Goal: Find specific page/section: Find specific page/section

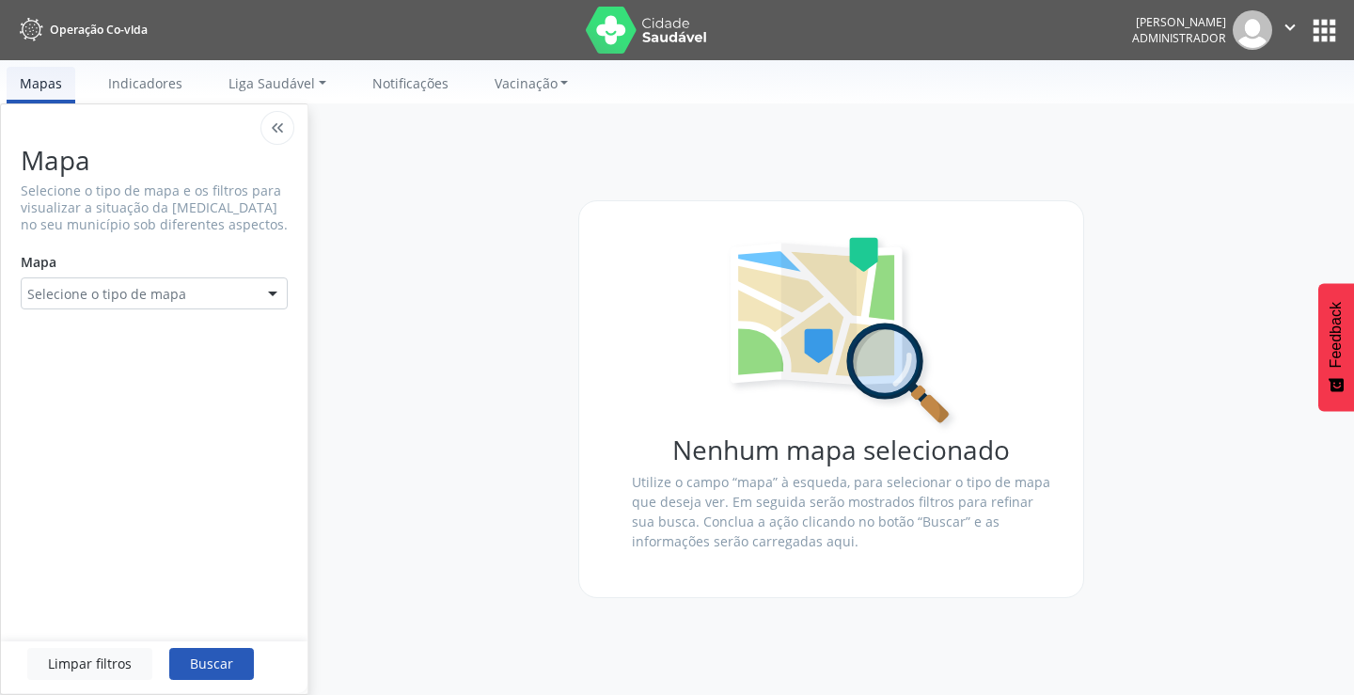
click at [1325, 29] on button "apps" at bounding box center [1324, 30] width 33 height 33
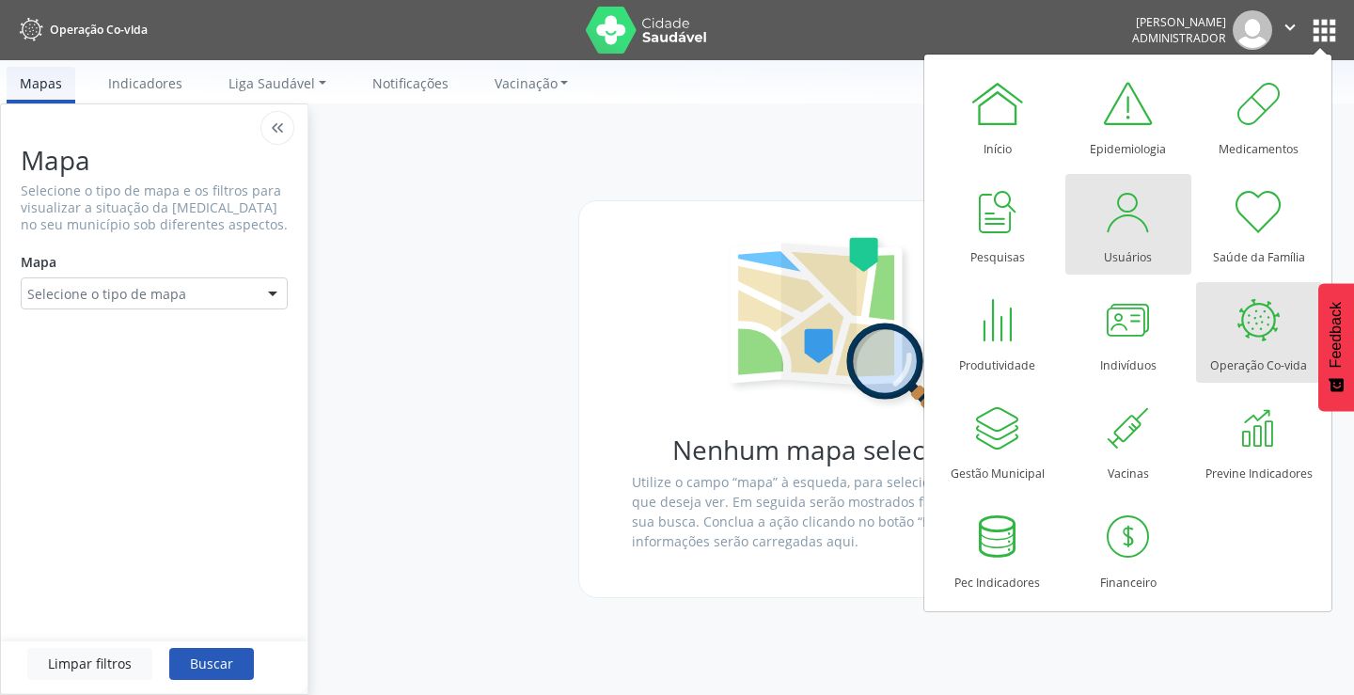
click at [1117, 240] on div "Usuários" at bounding box center [1128, 252] width 48 height 25
click at [1126, 238] on div at bounding box center [1128, 211] width 56 height 56
click at [1132, 237] on div at bounding box center [1128, 211] width 56 height 56
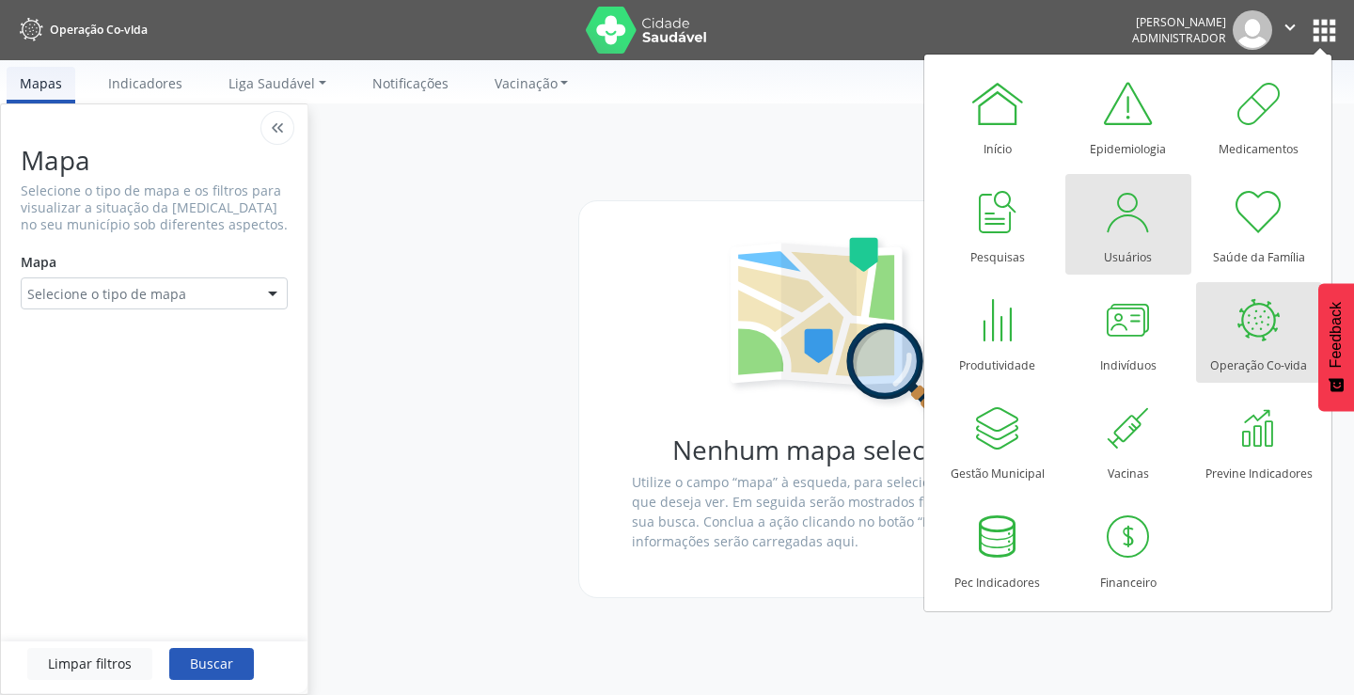
click at [1132, 237] on div at bounding box center [1128, 211] width 56 height 56
click at [1118, 233] on div at bounding box center [1128, 211] width 56 height 56
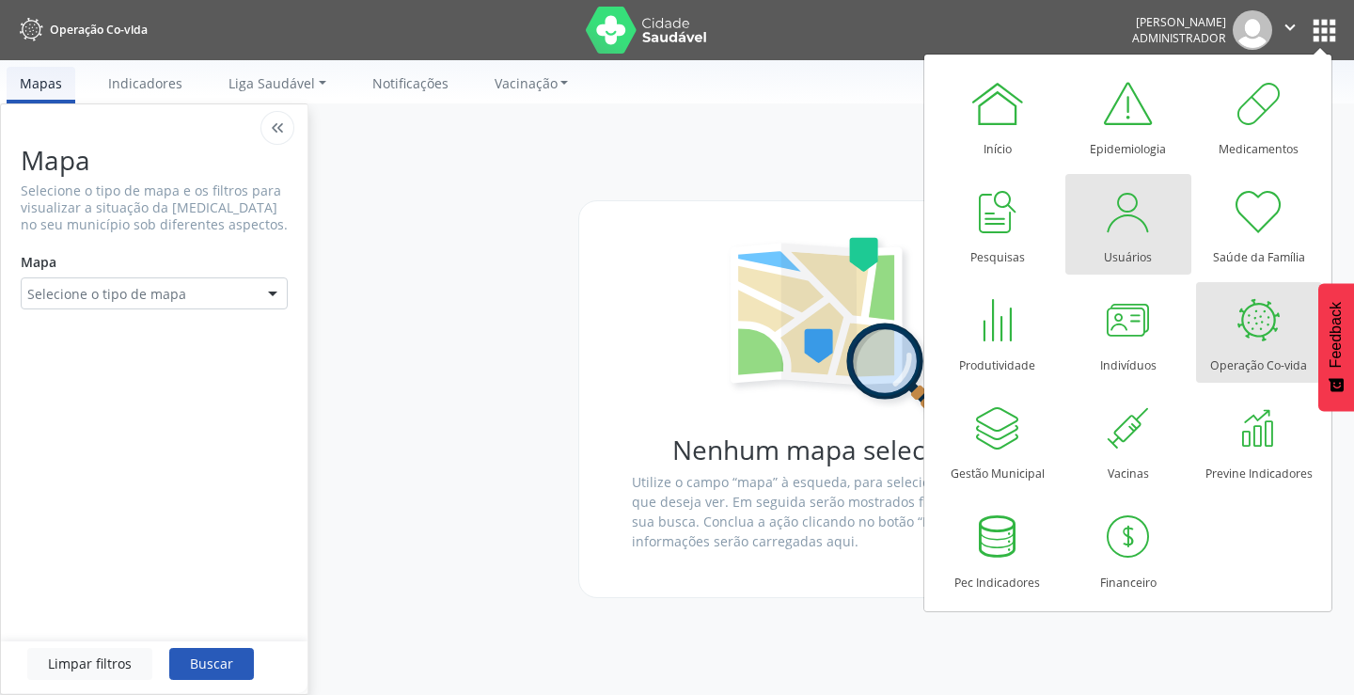
click at [1118, 233] on div at bounding box center [1128, 211] width 56 height 56
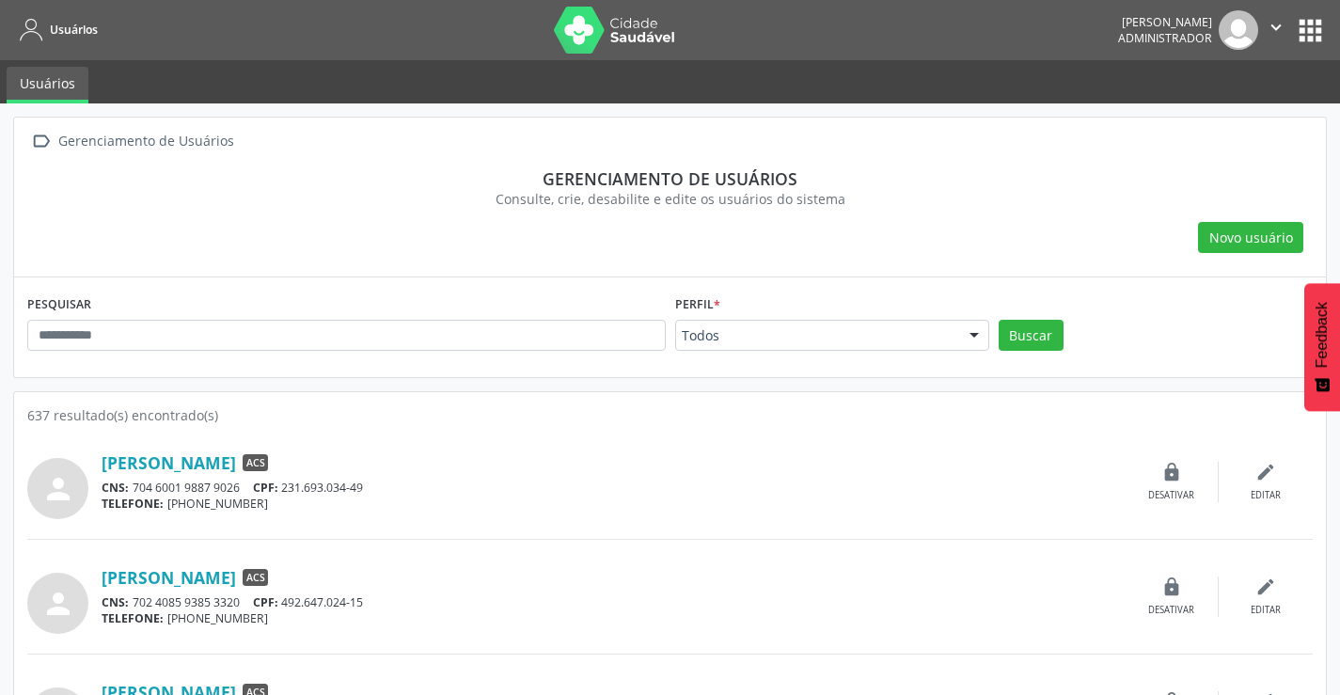
click at [1309, 27] on button "apps" at bounding box center [1310, 30] width 33 height 33
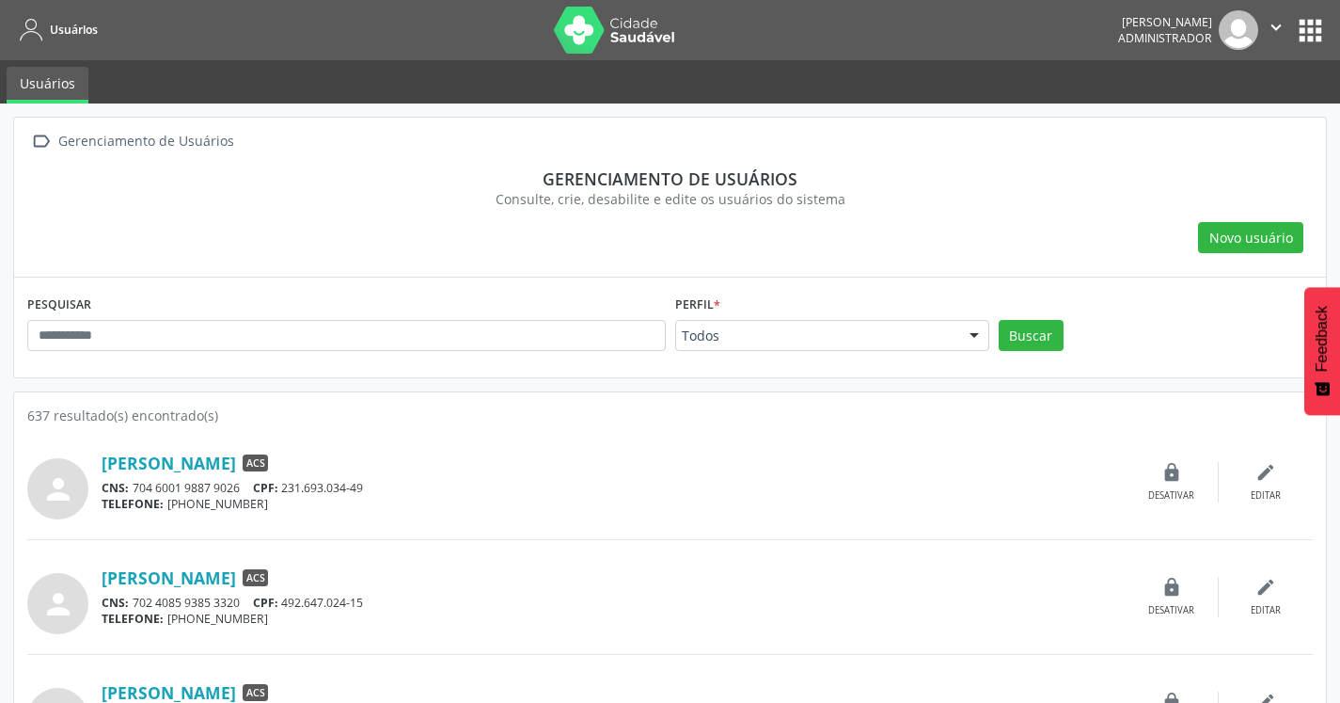
click at [1304, 34] on button "apps" at bounding box center [1310, 30] width 33 height 33
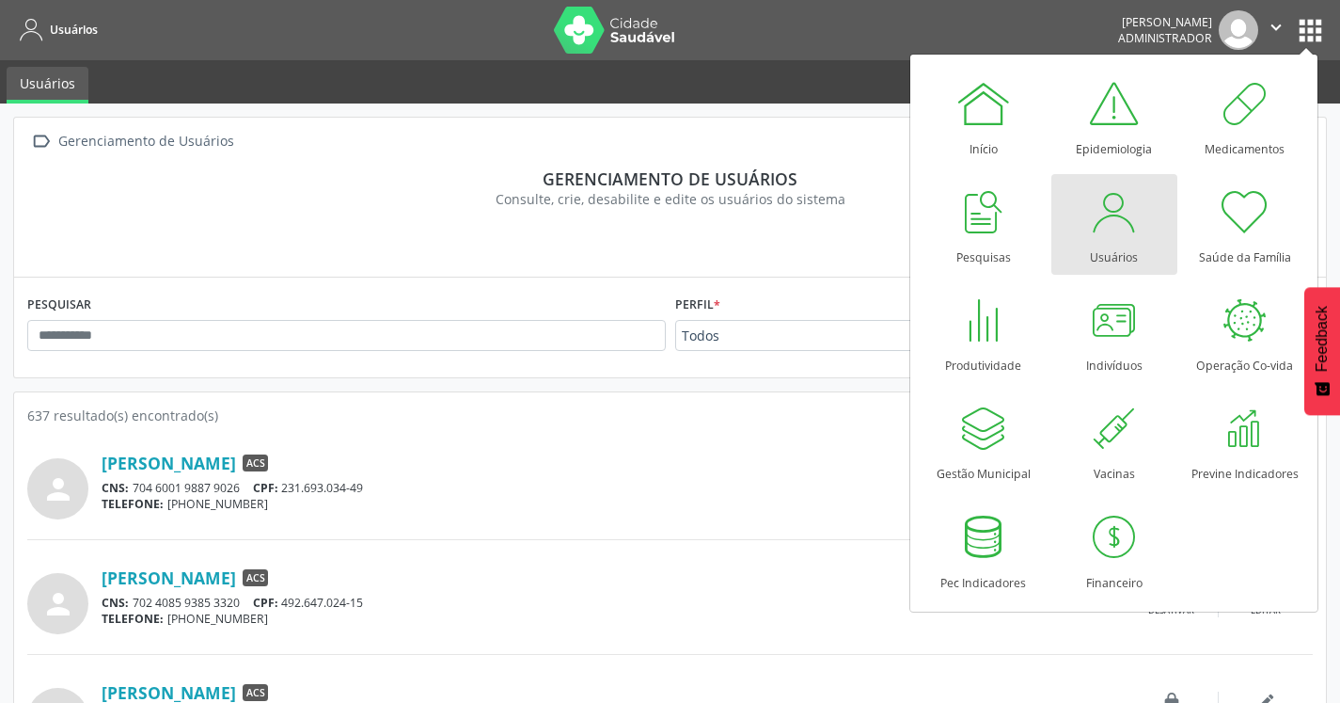
click at [1112, 246] on div "Usuários" at bounding box center [1114, 252] width 48 height 25
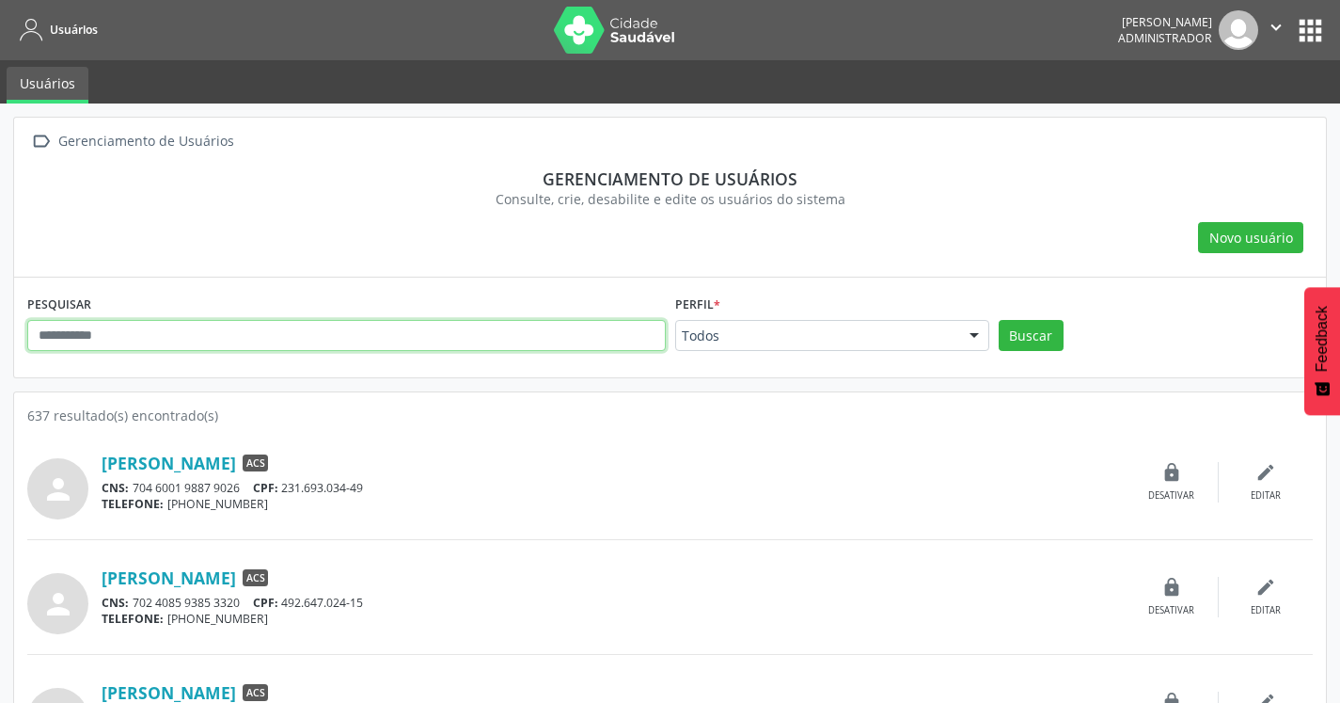
click at [49, 335] on input "text" at bounding box center [346, 336] width 639 height 32
